Goal: Answer question/provide support

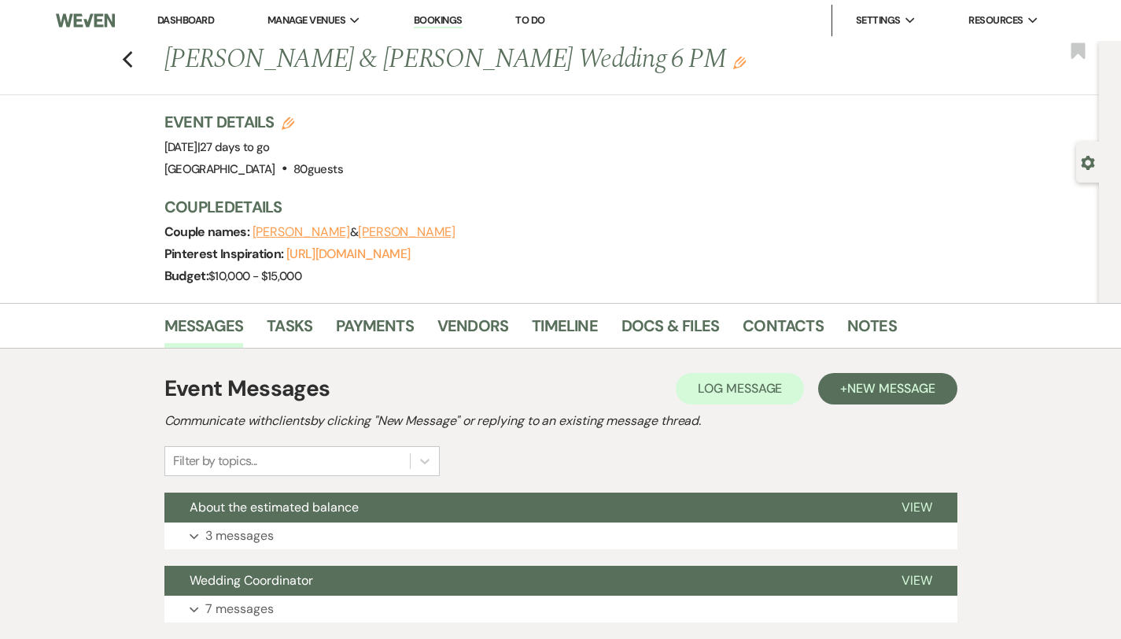
click at [187, 26] on link "Dashboard" at bounding box center [185, 19] width 57 height 13
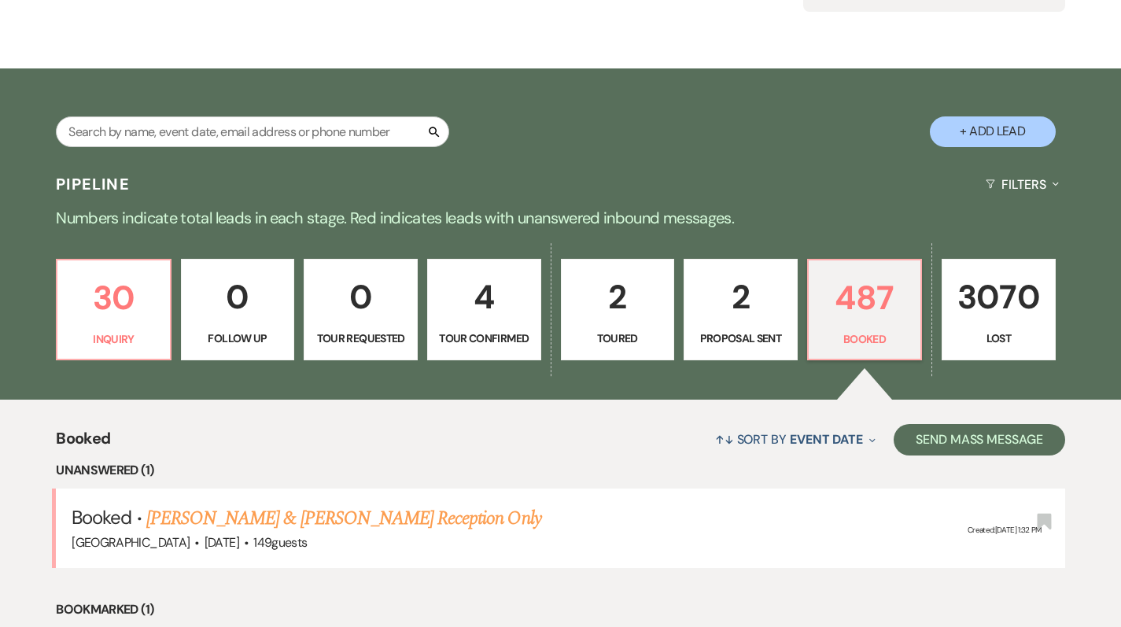
scroll to position [207, 0]
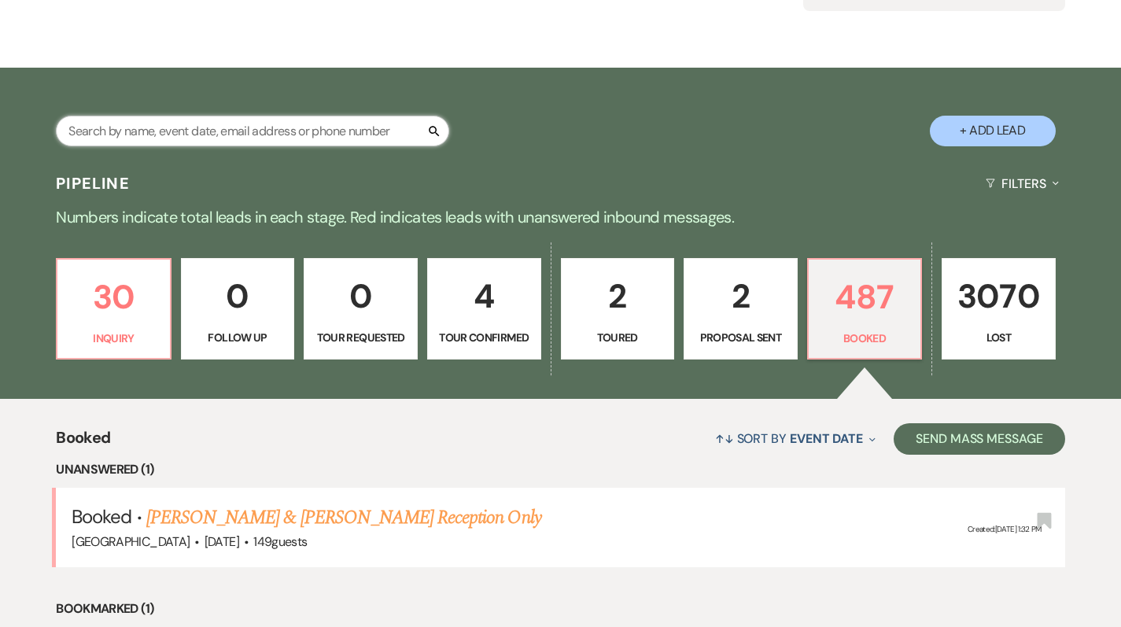
click at [290, 131] on input "text" at bounding box center [252, 131] width 393 height 31
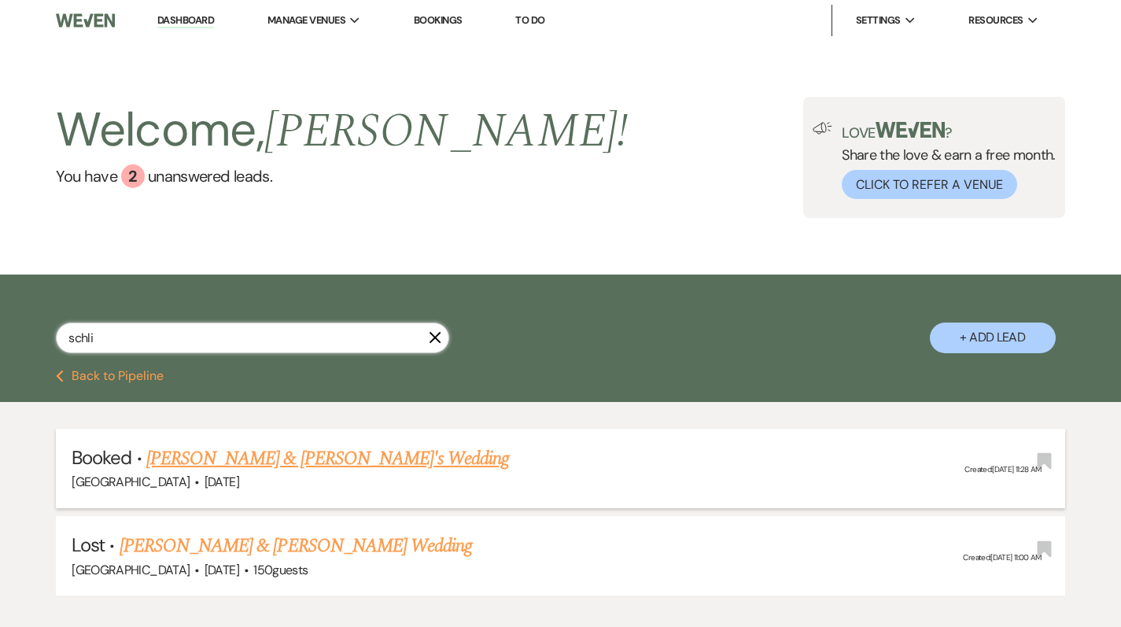
type input "schli"
click at [259, 456] on link "[PERSON_NAME] & [PERSON_NAME]'s Wedding" at bounding box center [328, 459] width 364 height 28
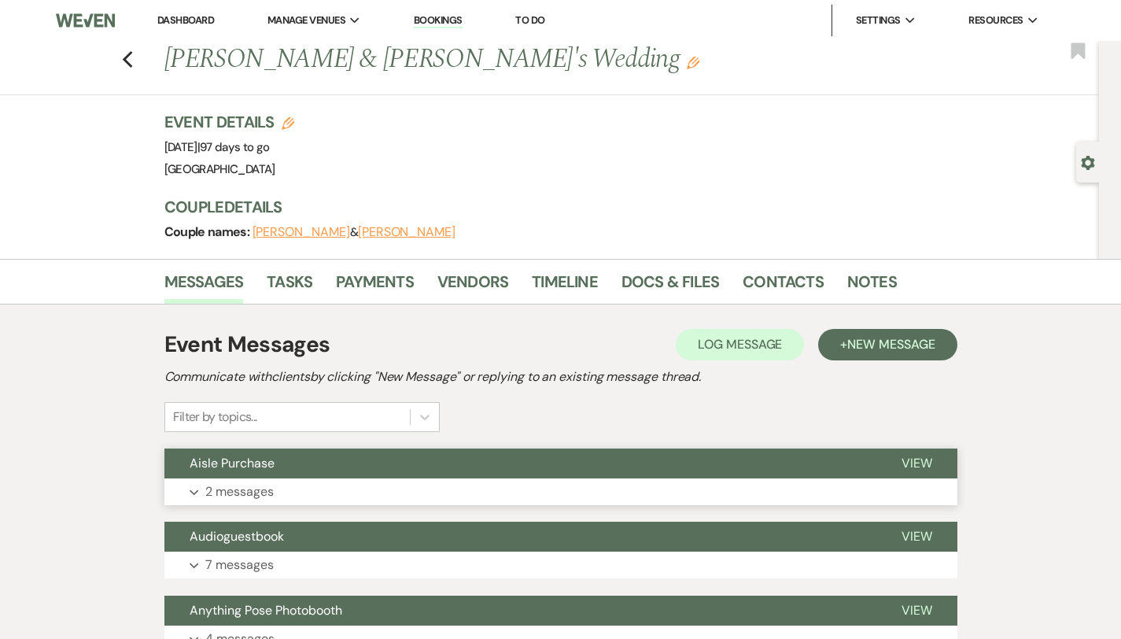
click at [250, 486] on button "Expand 2 messages" at bounding box center [560, 491] width 793 height 27
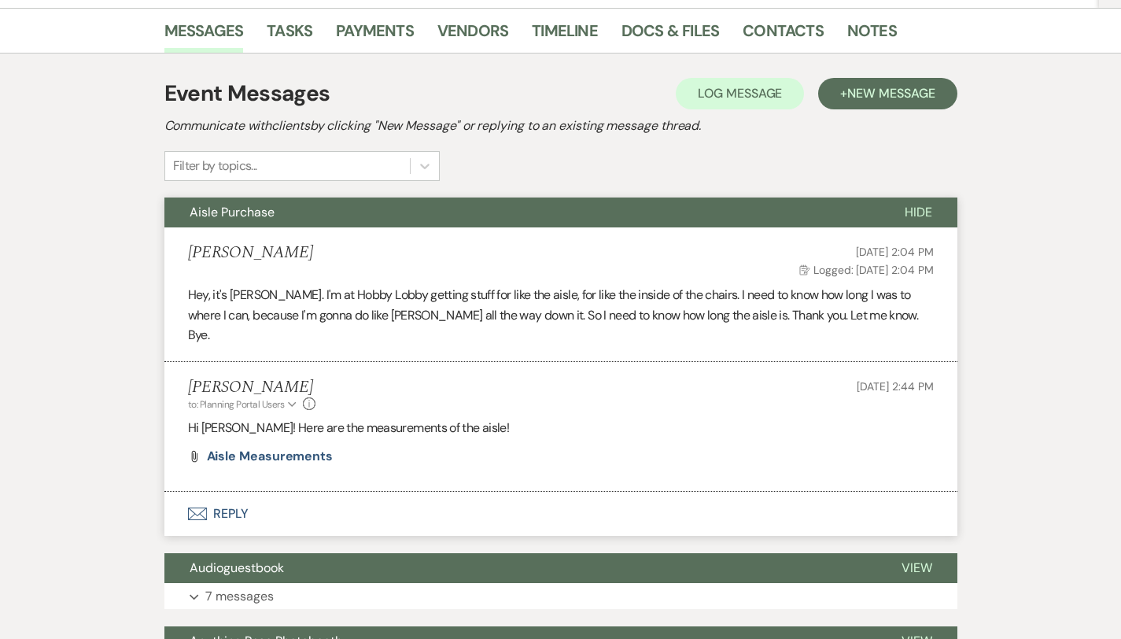
scroll to position [253, 0]
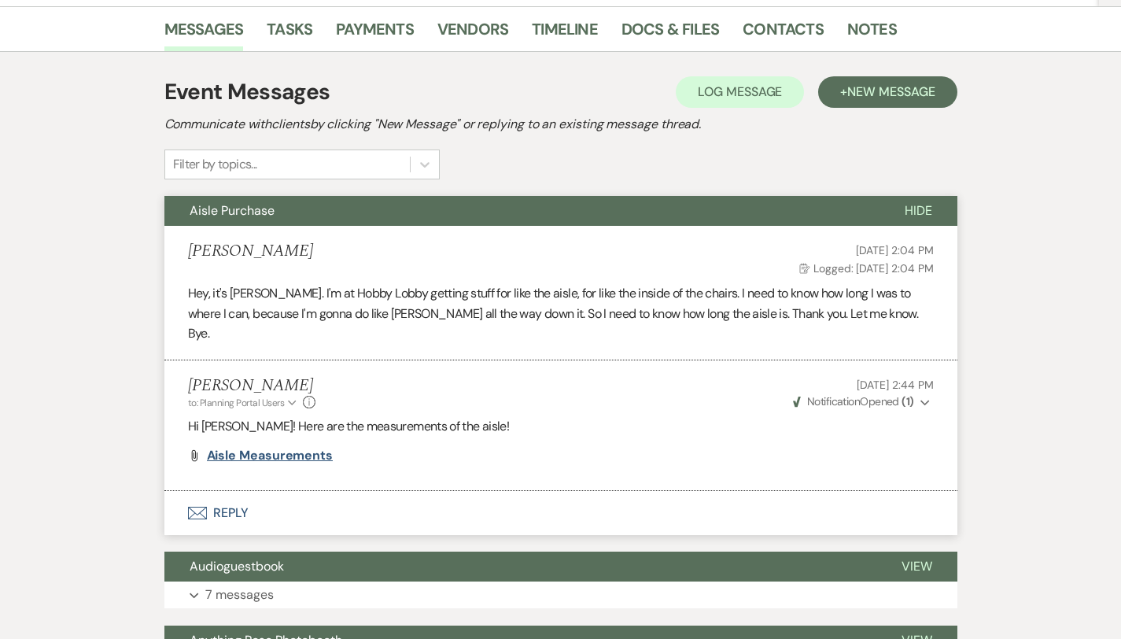
click at [227, 447] on span "Aisle Measurements" at bounding box center [270, 455] width 127 height 17
